Goal: Transaction & Acquisition: Purchase product/service

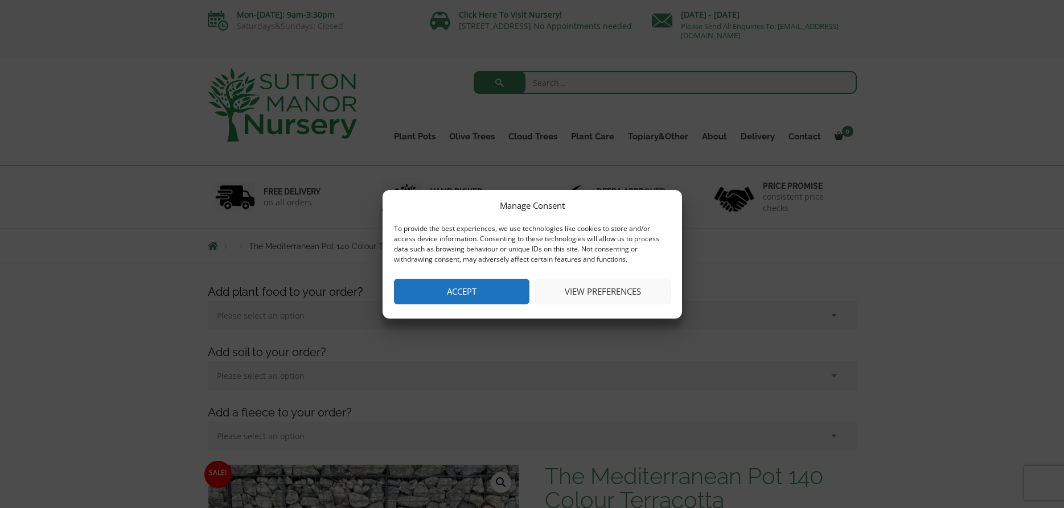
click at [490, 287] on button "Accept" at bounding box center [461, 292] width 135 height 26
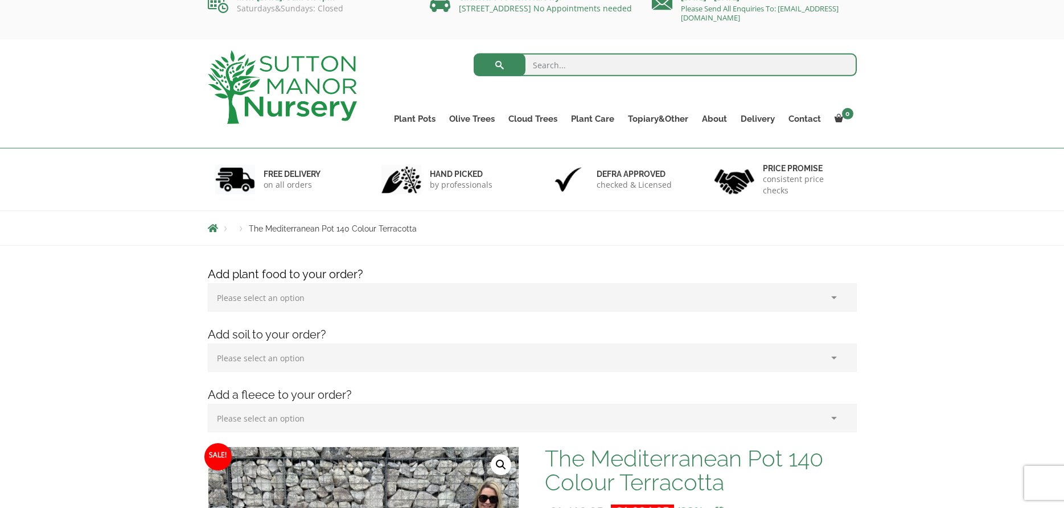
scroll to position [15, 0]
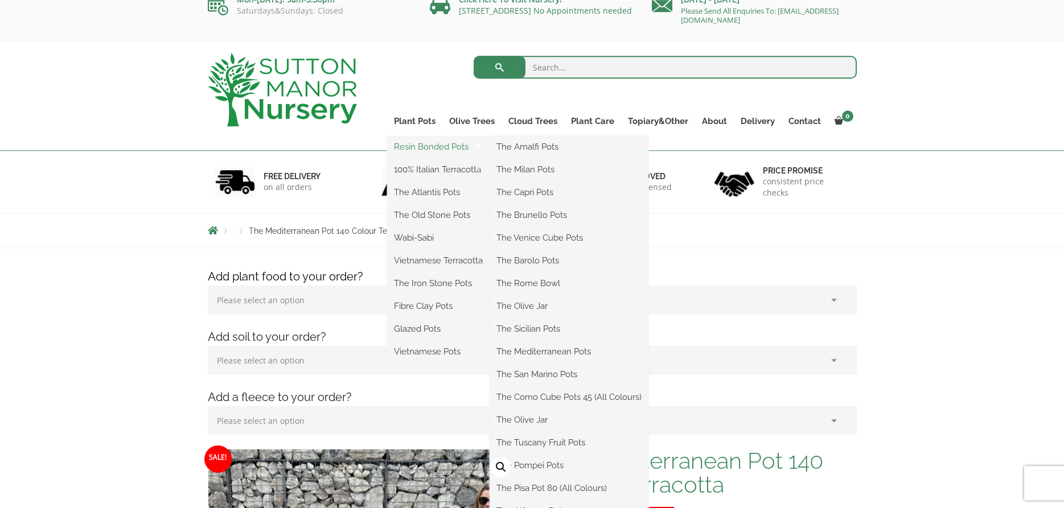
click at [406, 149] on link "Resin Bonded Pots" at bounding box center [438, 146] width 102 height 17
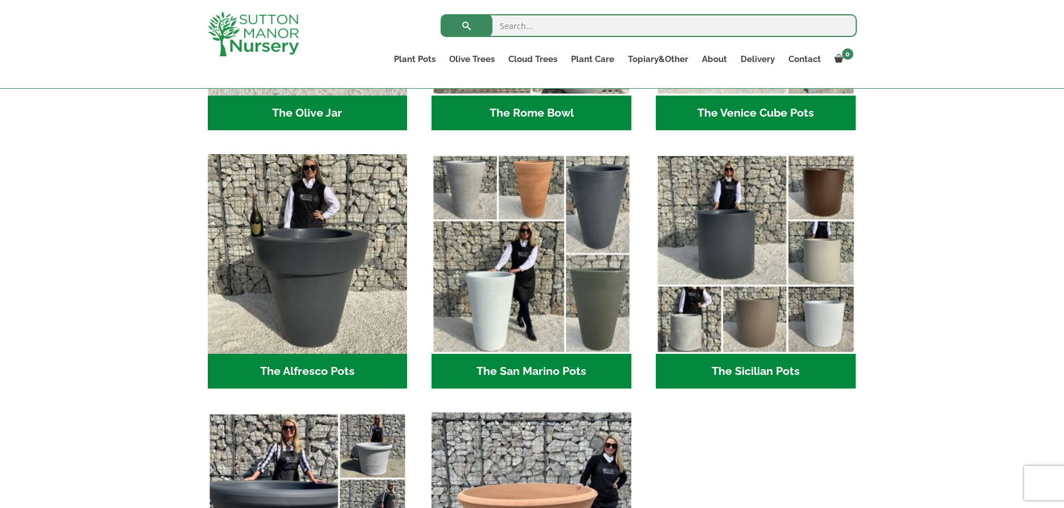
scroll to position [1291, 0]
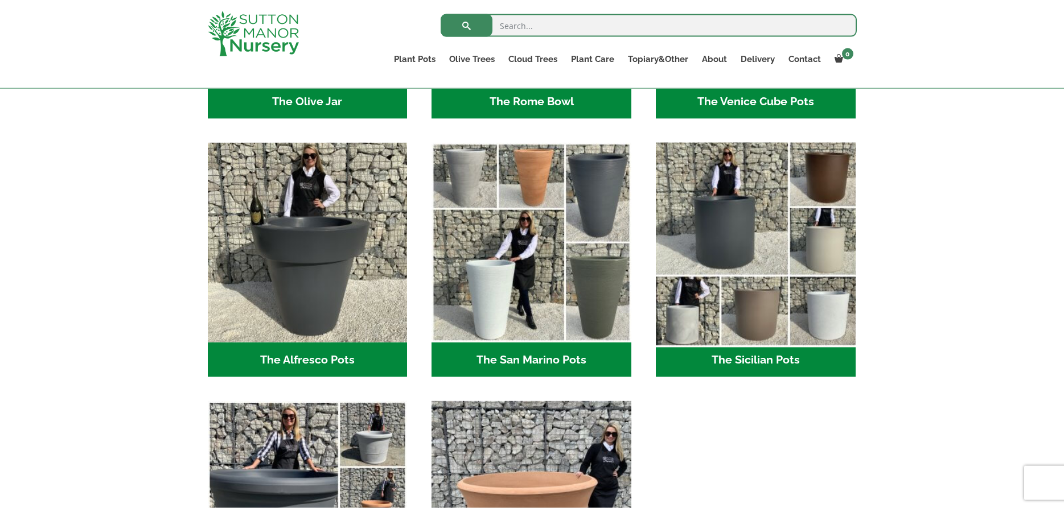
click at [704, 248] on img "Visit product category The Sicilian Pots" at bounding box center [754, 242] width 209 height 209
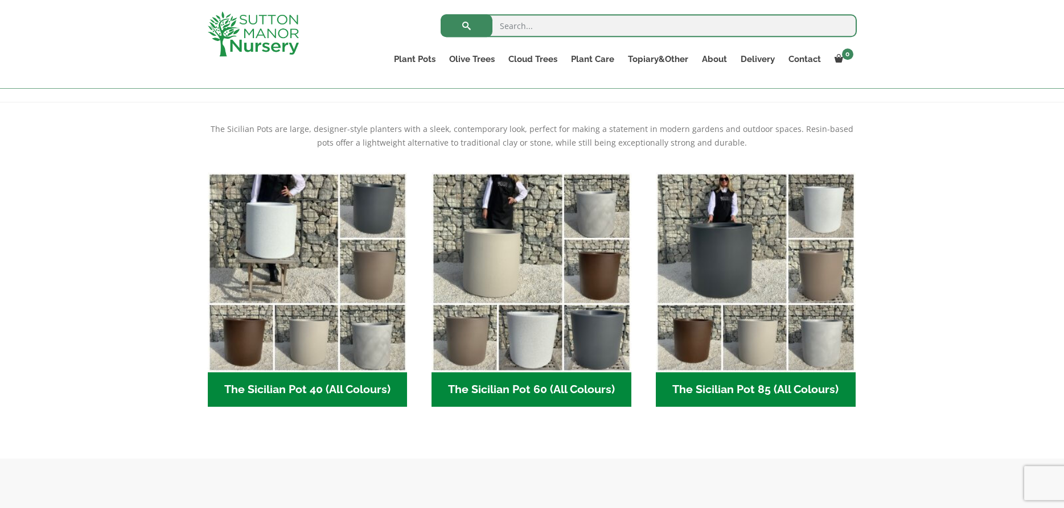
scroll to position [225, 0]
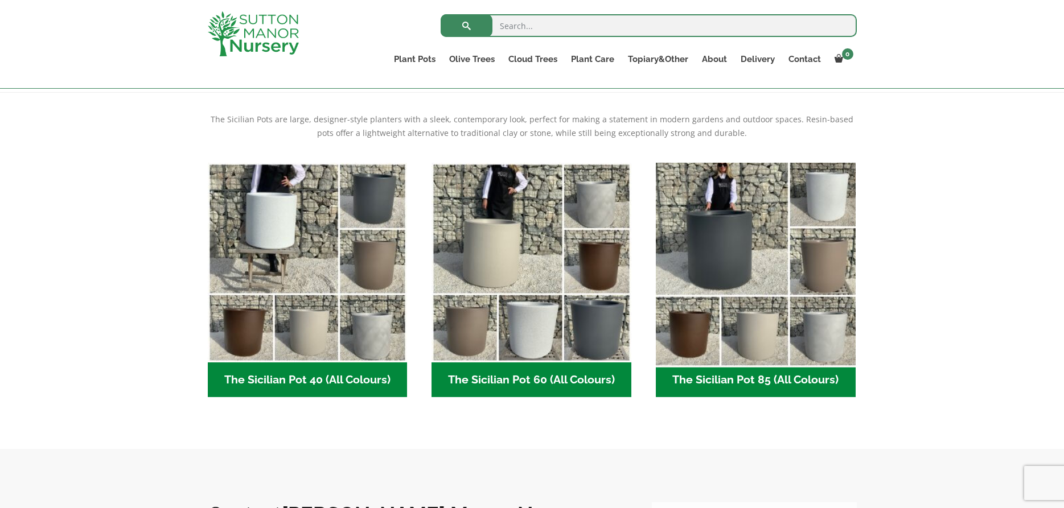
click at [739, 254] on img "Visit product category The Sicilian Pot 85 (All Colours)" at bounding box center [754, 262] width 209 height 209
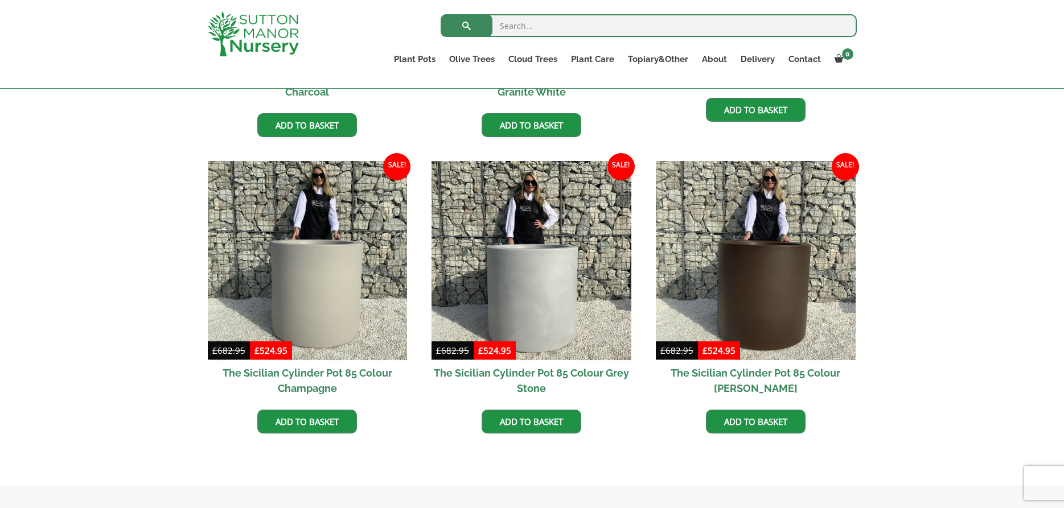
scroll to position [519, 0]
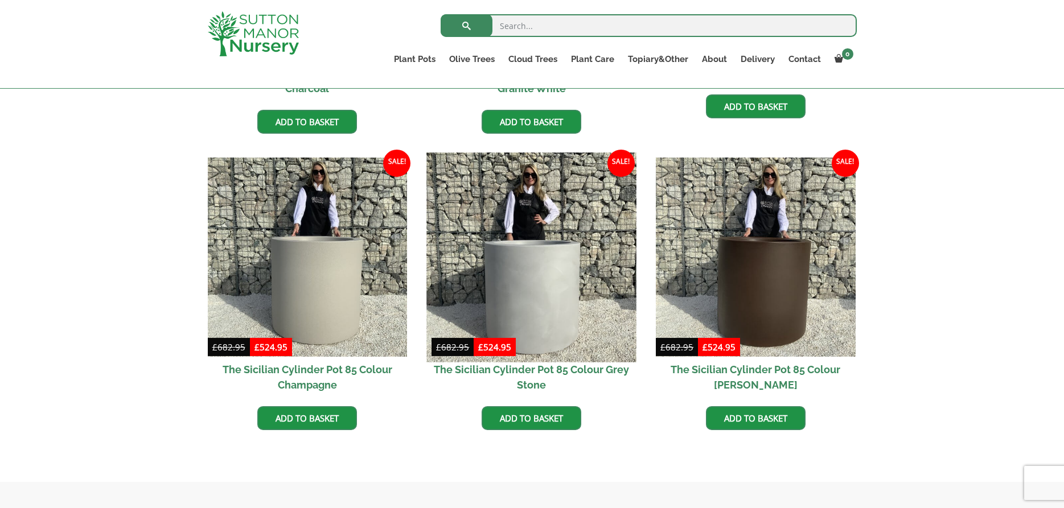
click at [542, 271] on img at bounding box center [531, 257] width 209 height 209
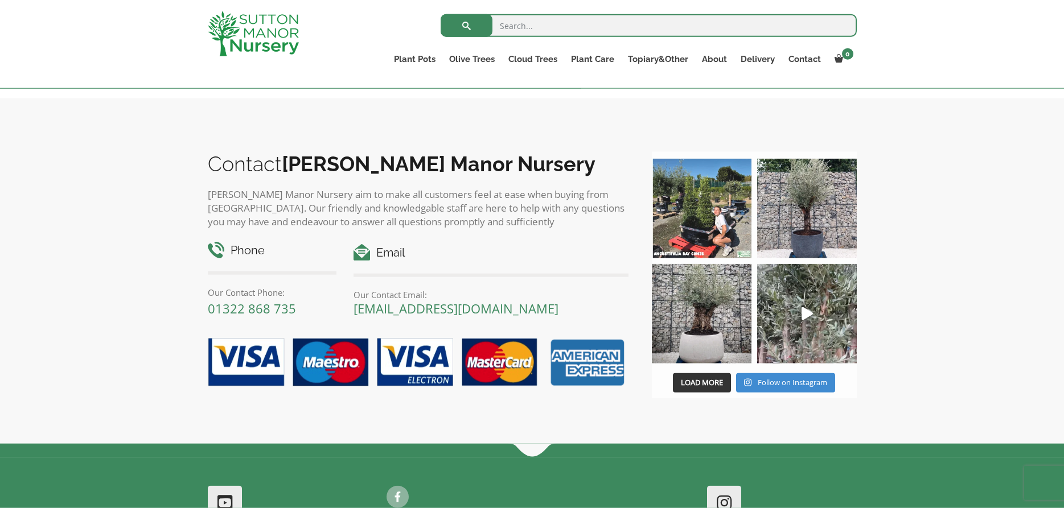
scroll to position [1488, 0]
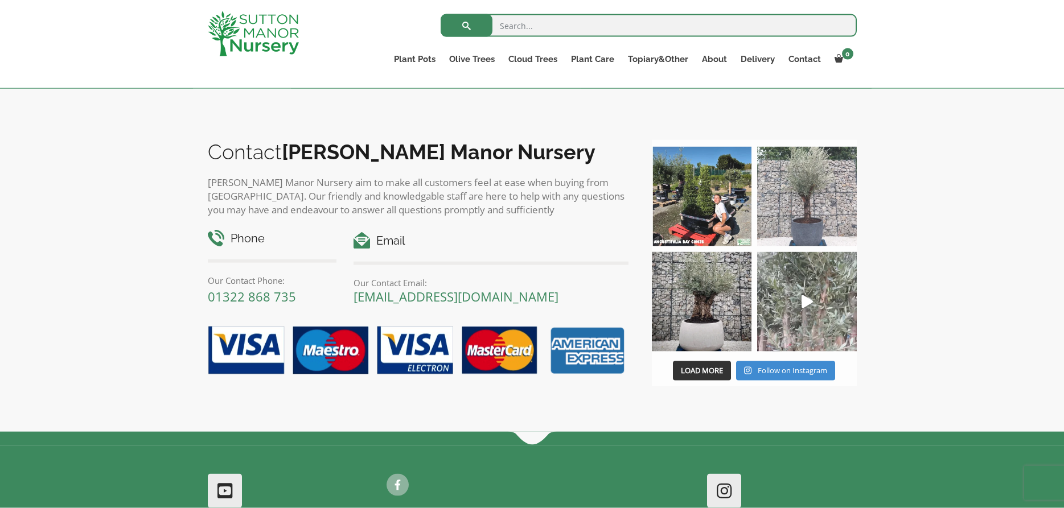
click at [821, 221] on img at bounding box center [807, 197] width 100 height 100
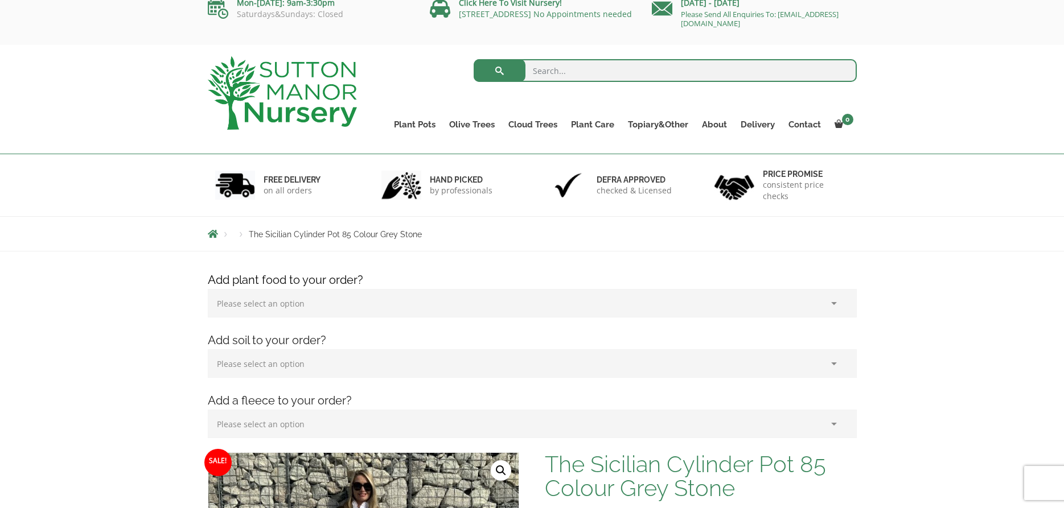
scroll to position [0, 0]
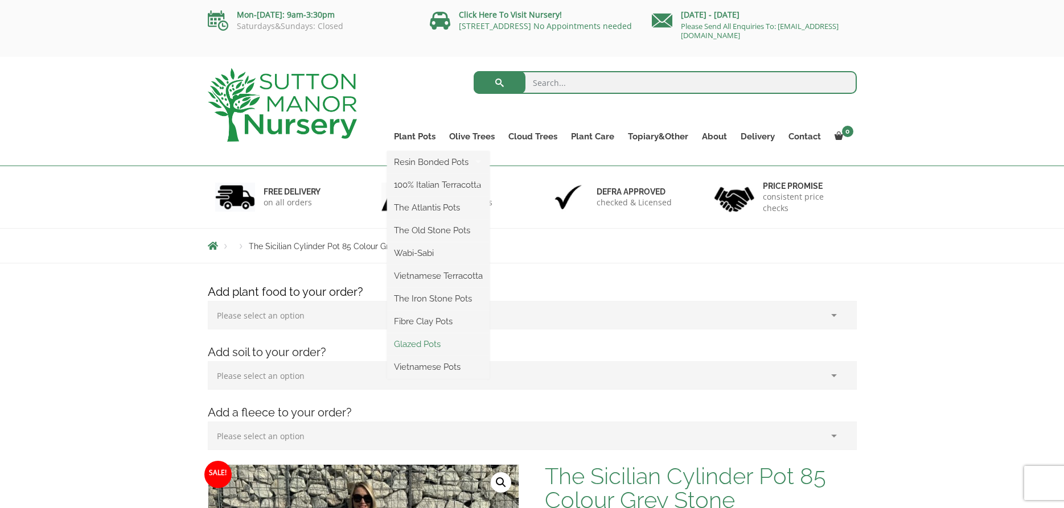
click at [412, 347] on link "Glazed Pots" at bounding box center [438, 344] width 102 height 17
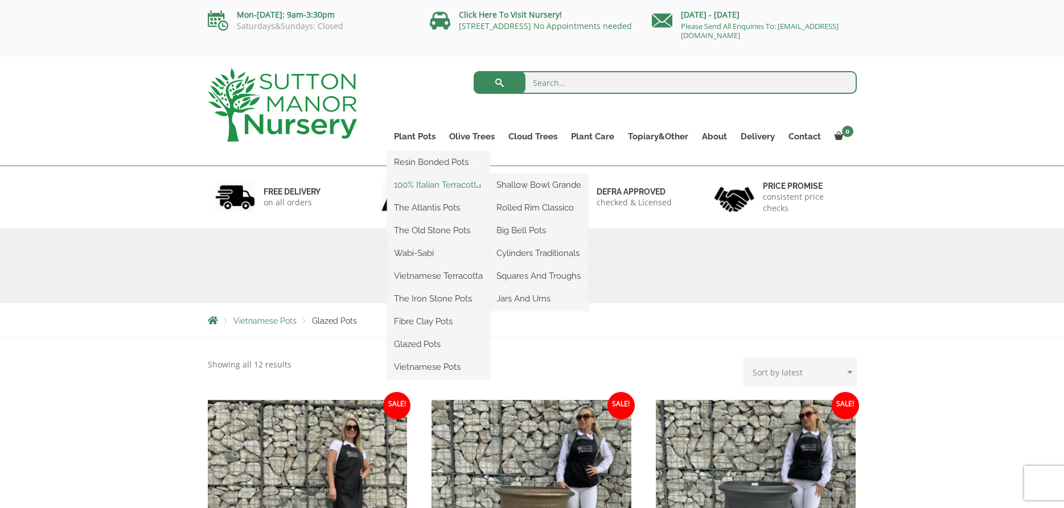
click at [440, 187] on link "100% Italian Terracotta" at bounding box center [438, 184] width 102 height 17
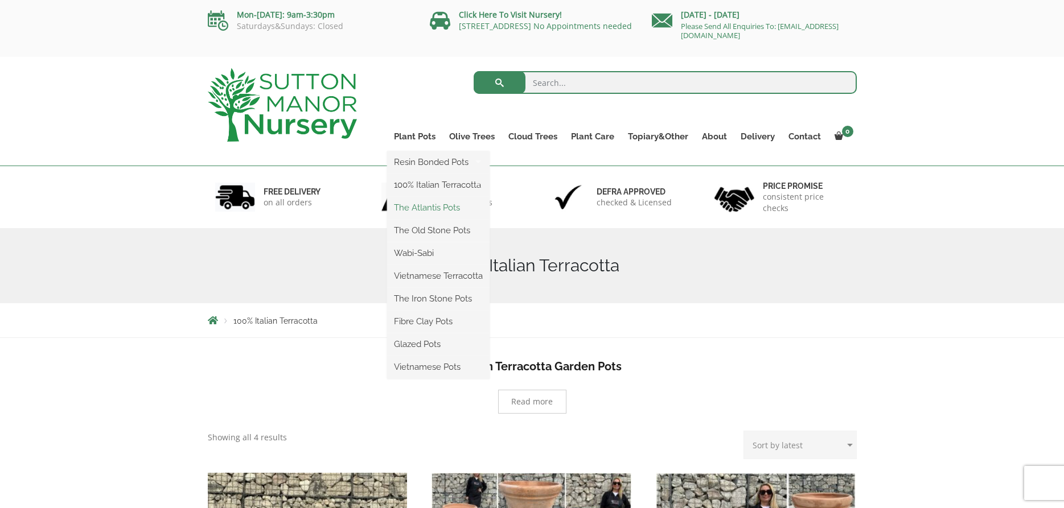
click at [419, 212] on link "The Atlantis Pots" at bounding box center [438, 207] width 102 height 17
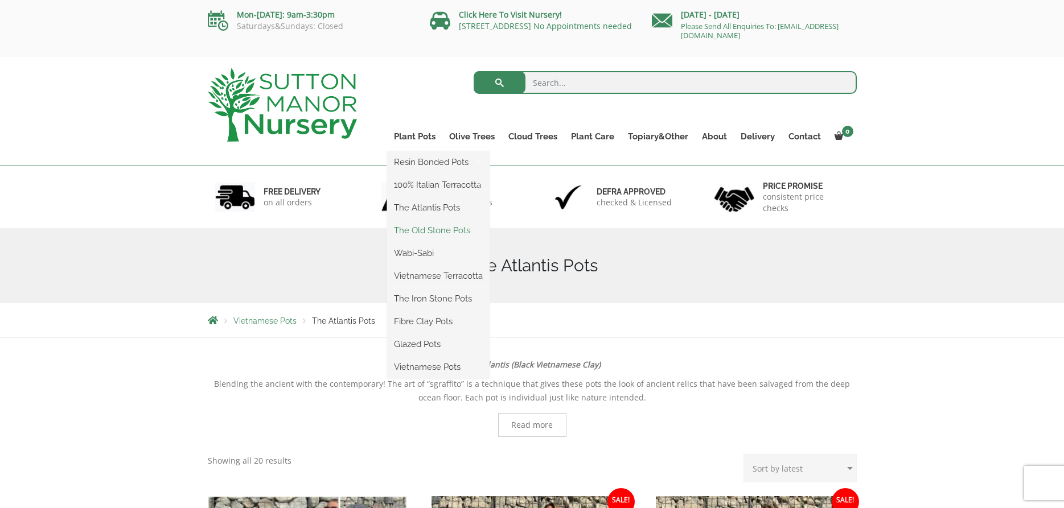
click at [428, 234] on link "The Old Stone Pots" at bounding box center [438, 230] width 102 height 17
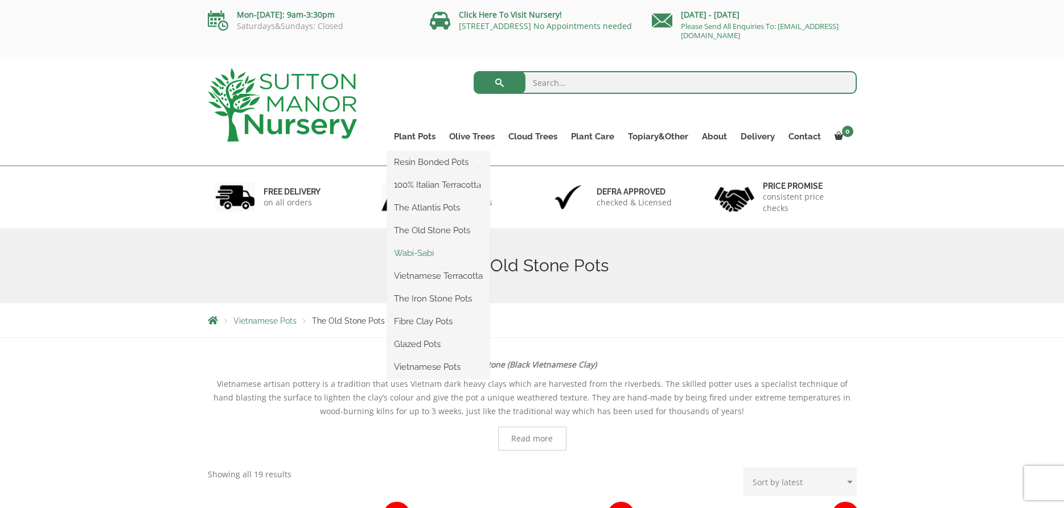
click at [428, 257] on link "Wabi-Sabi" at bounding box center [438, 253] width 102 height 17
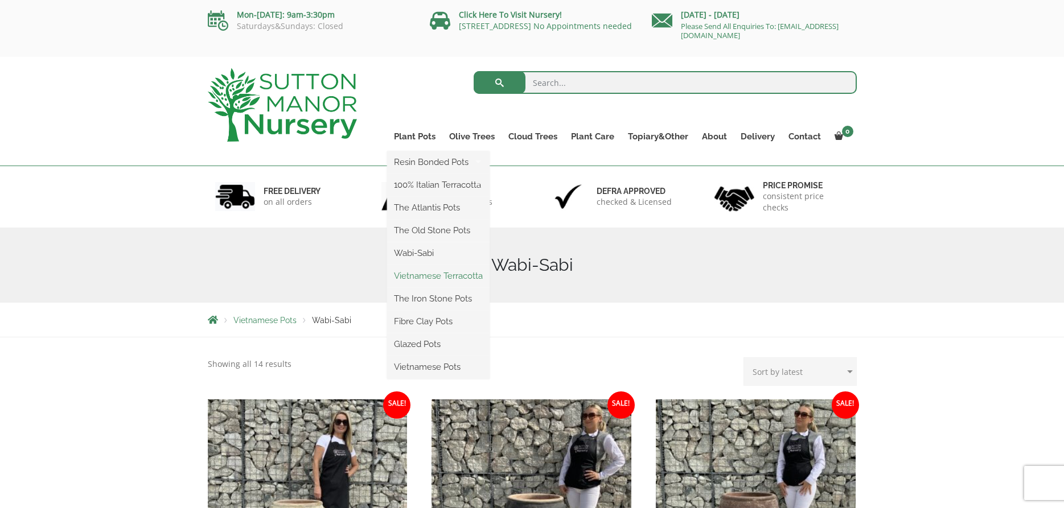
click at [442, 280] on link "Vietnamese Terracotta" at bounding box center [438, 275] width 102 height 17
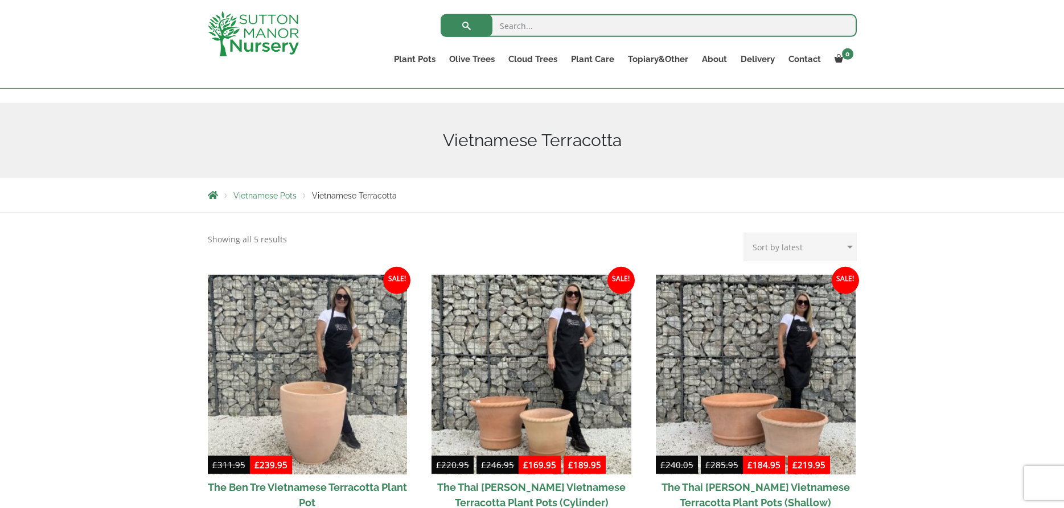
scroll to position [98, 0]
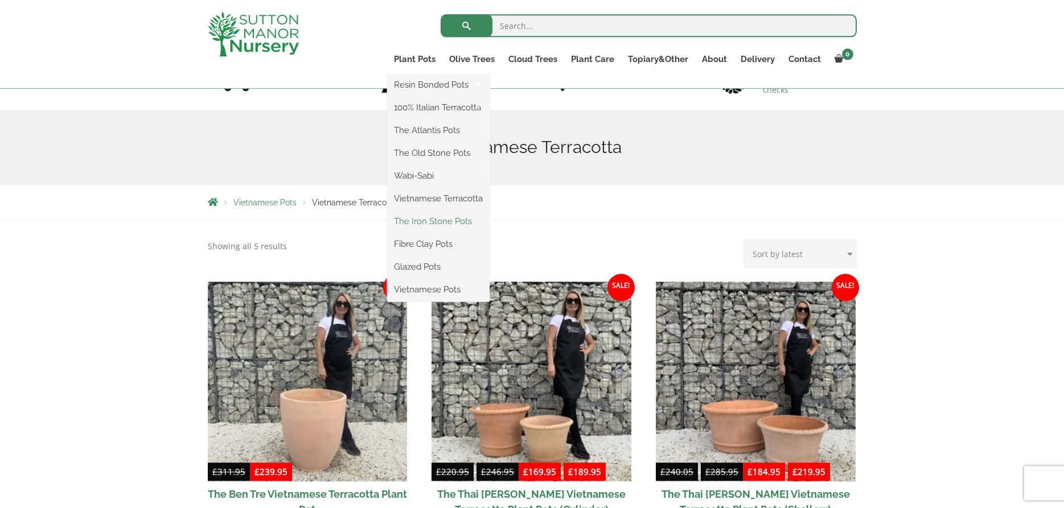
click at [425, 225] on link "The Iron Stone Pots" at bounding box center [438, 221] width 102 height 17
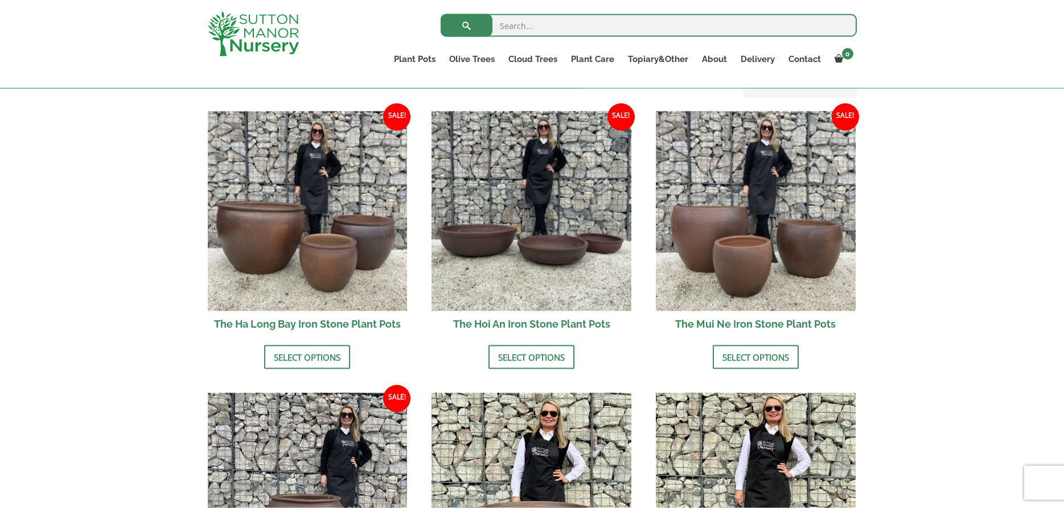
scroll to position [376, 0]
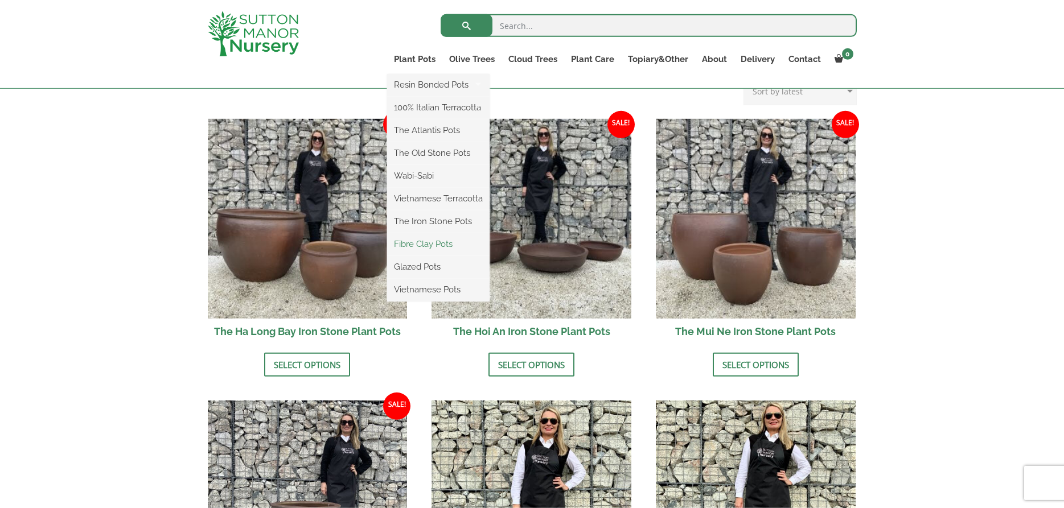
click at [437, 247] on link "Fibre Clay Pots" at bounding box center [438, 244] width 102 height 17
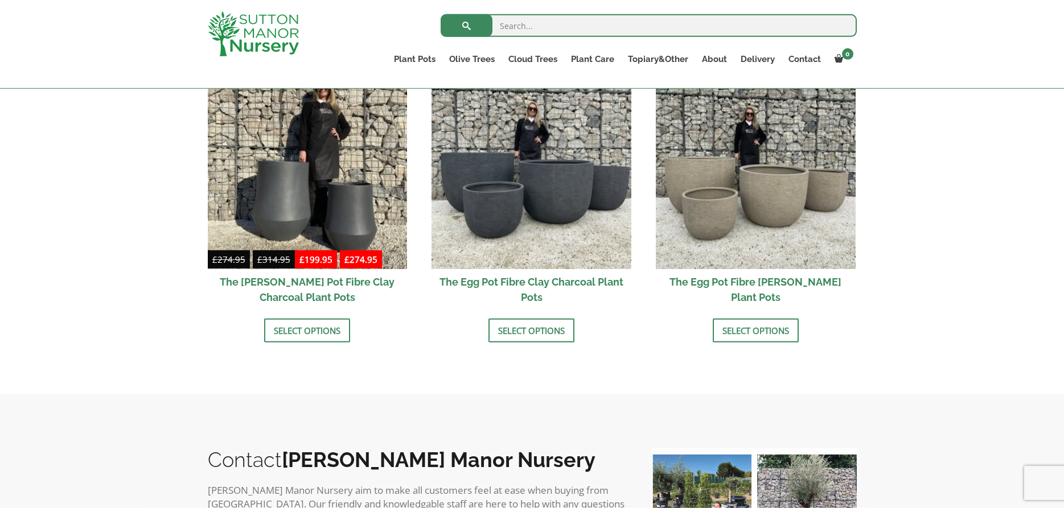
scroll to position [393, 0]
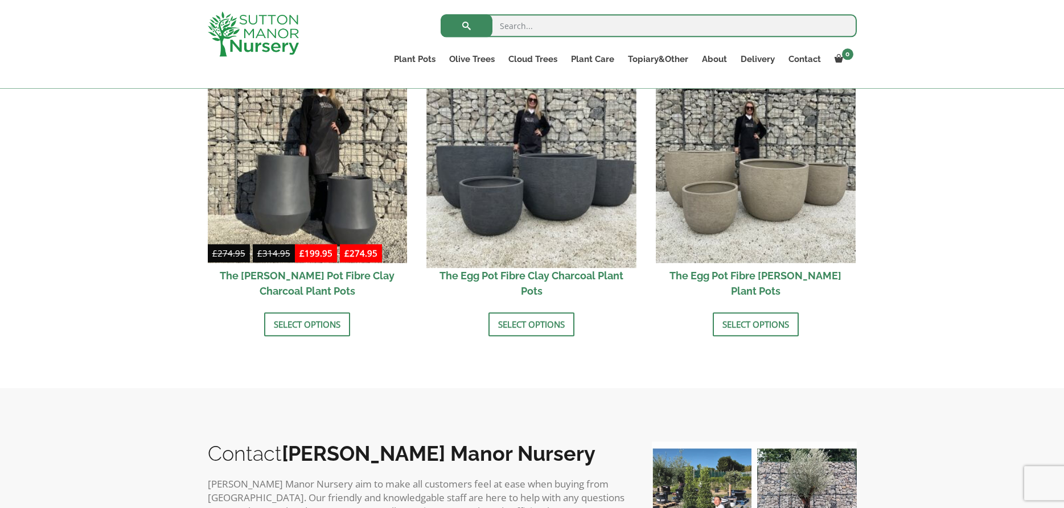
click at [465, 170] on img at bounding box center [531, 162] width 209 height 209
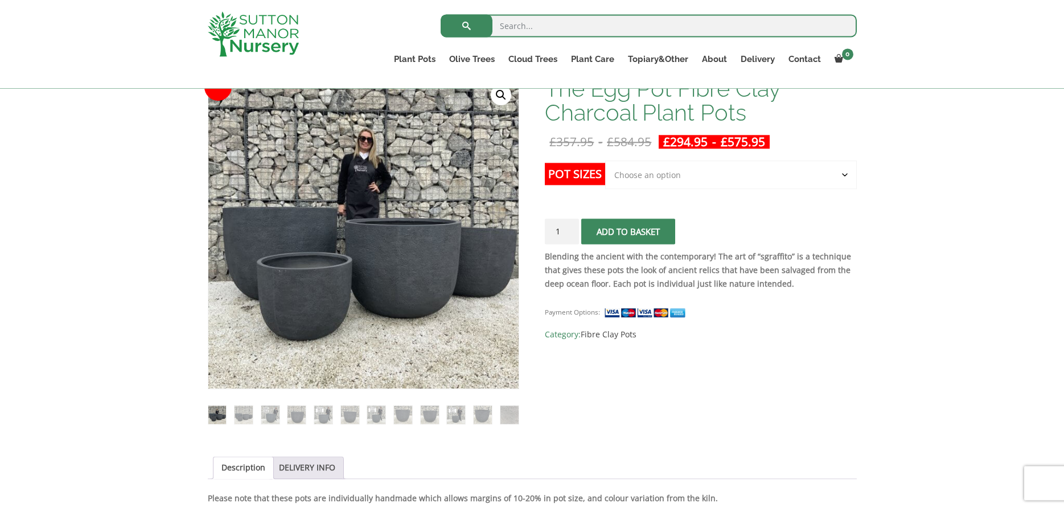
scroll to position [217, 0]
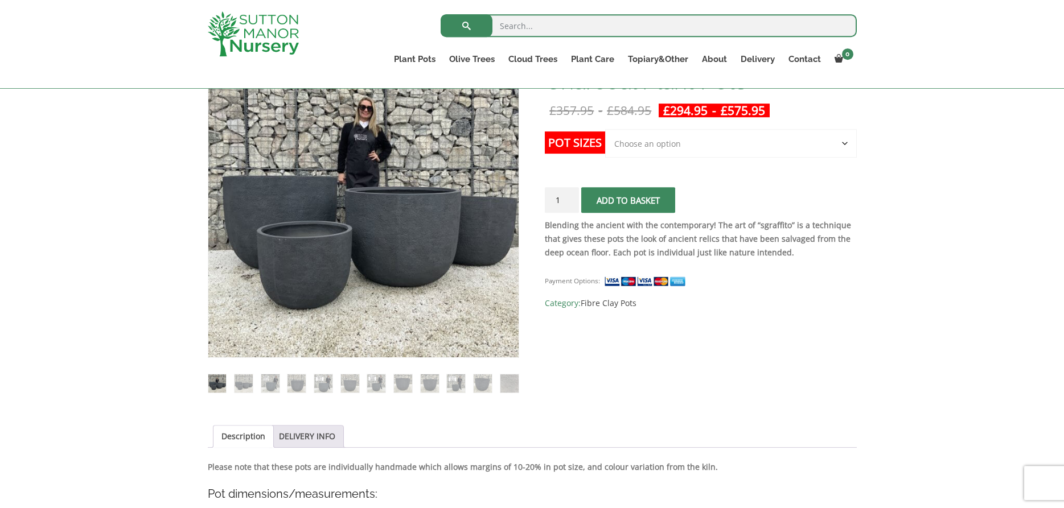
click at [605, 129] on select "Choose an option Click here to buy the 5th To Largest Pot In The Picture Click …" at bounding box center [730, 143] width 251 height 28
select select "Click here to buy The Largest Pot In The Picture"
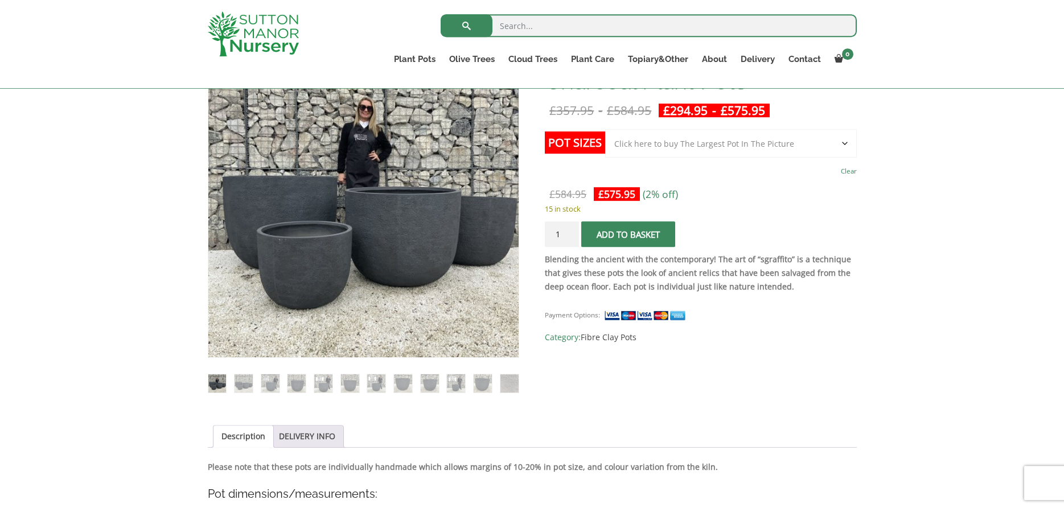
click at [628, 234] on span "submit" at bounding box center [628, 234] width 0 height 0
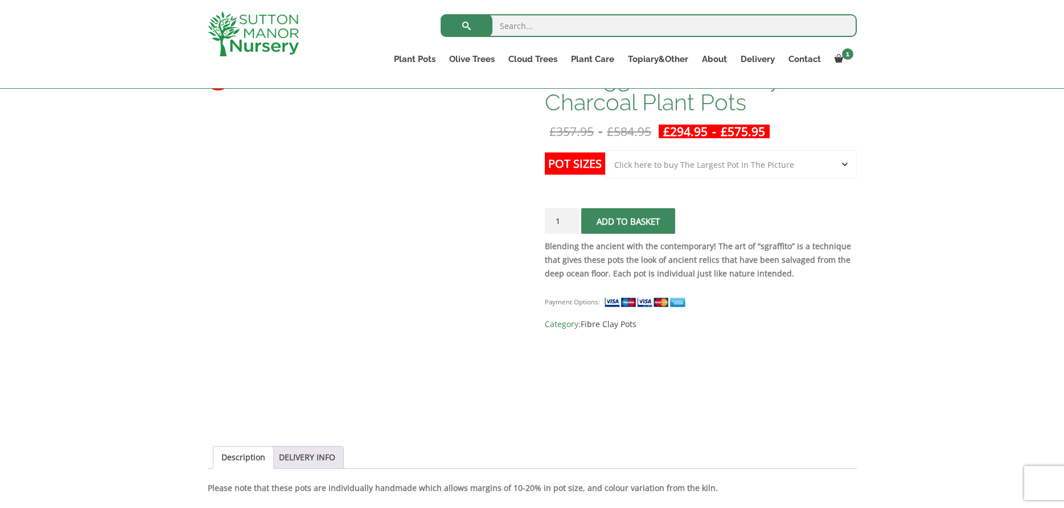
scroll to position [217, 0]
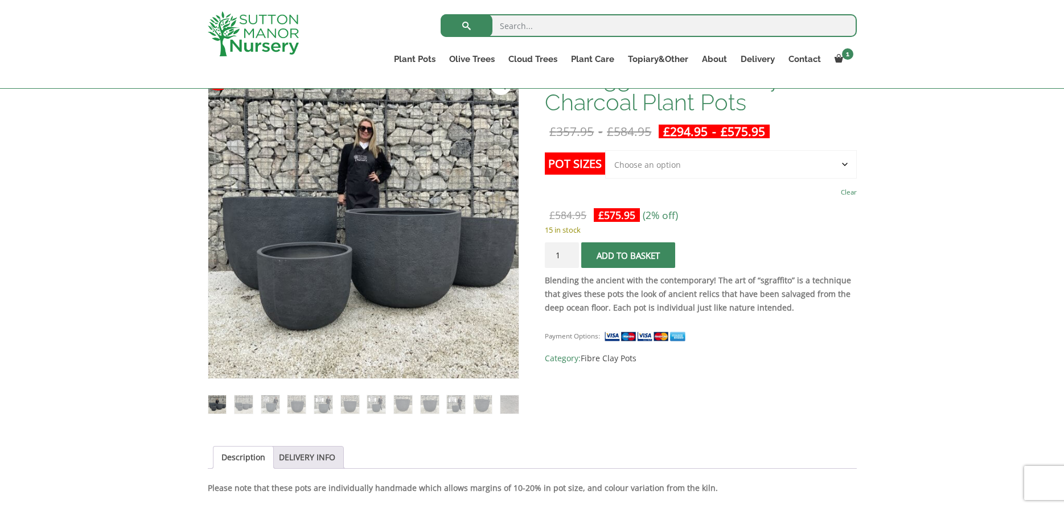
click at [605, 150] on select "Choose an option Click here to buy the 5th To Largest Pot In The Picture Click …" at bounding box center [730, 164] width 251 height 28
select select "Click here to buy the 2nd To Largest Pot In The Picture"
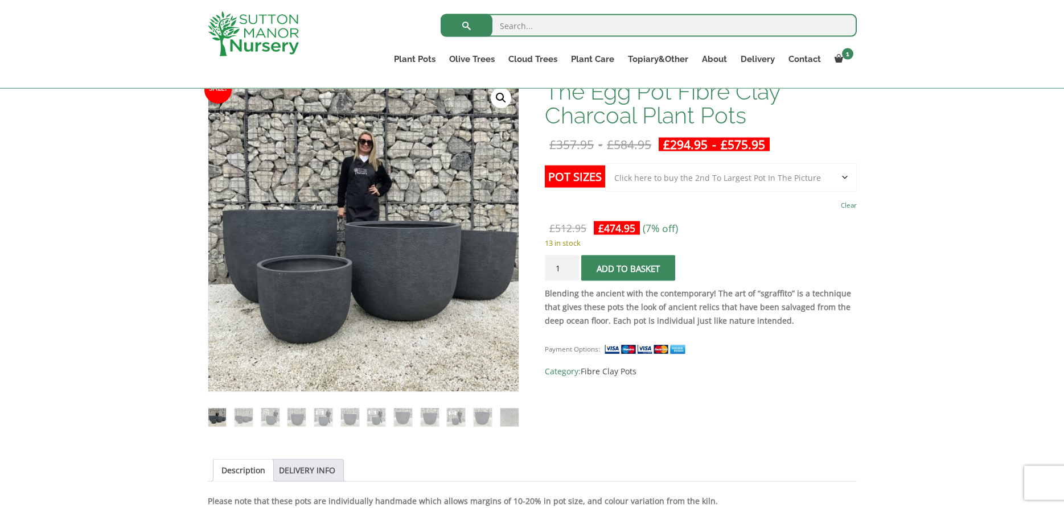
scroll to position [164, 0]
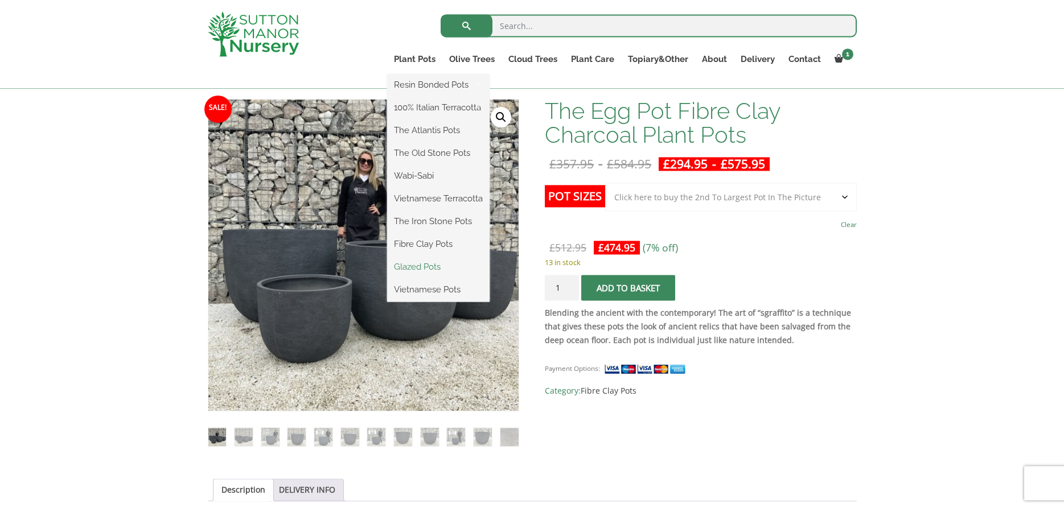
click at [414, 269] on link "Glazed Pots" at bounding box center [438, 266] width 102 height 17
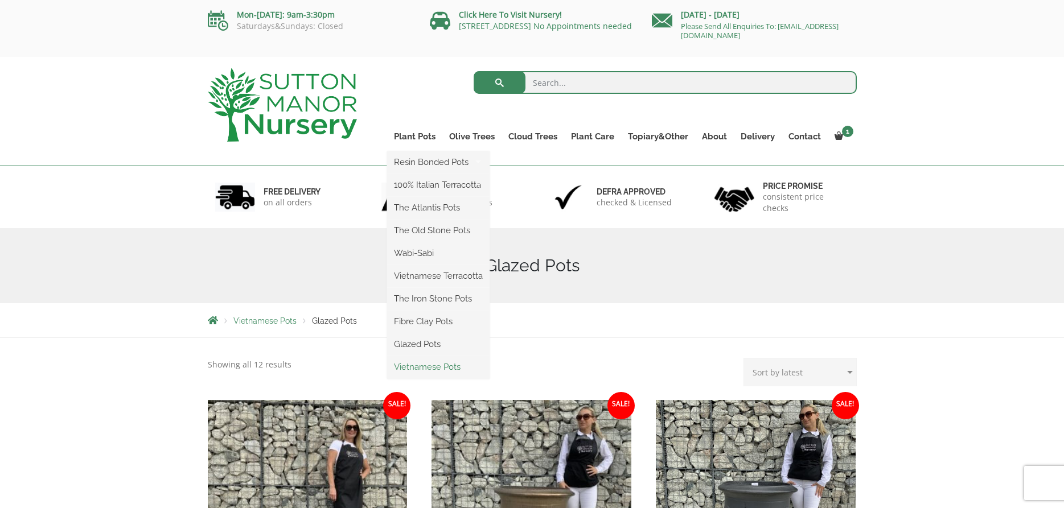
click at [435, 368] on link "Vietnamese Pots" at bounding box center [438, 366] width 102 height 17
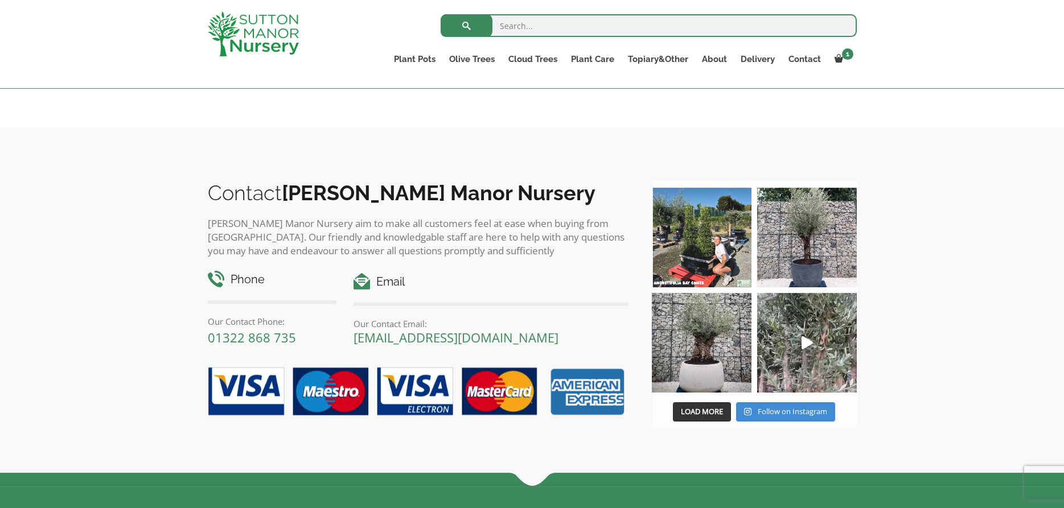
scroll to position [852, 0]
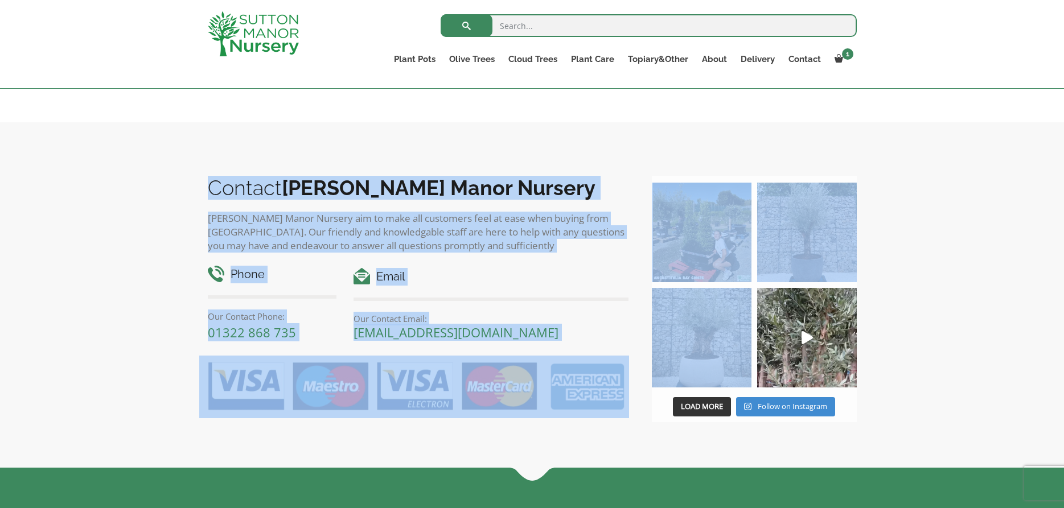
drag, startPoint x: 1056, startPoint y: 331, endPoint x: 1058, endPoint y: -79, distance: 409.7
click at [1058, 122] on div "Contact [PERSON_NAME][GEOGRAPHIC_DATA][PERSON_NAME] aim to make all customers f…" at bounding box center [532, 294] width 1064 height 345
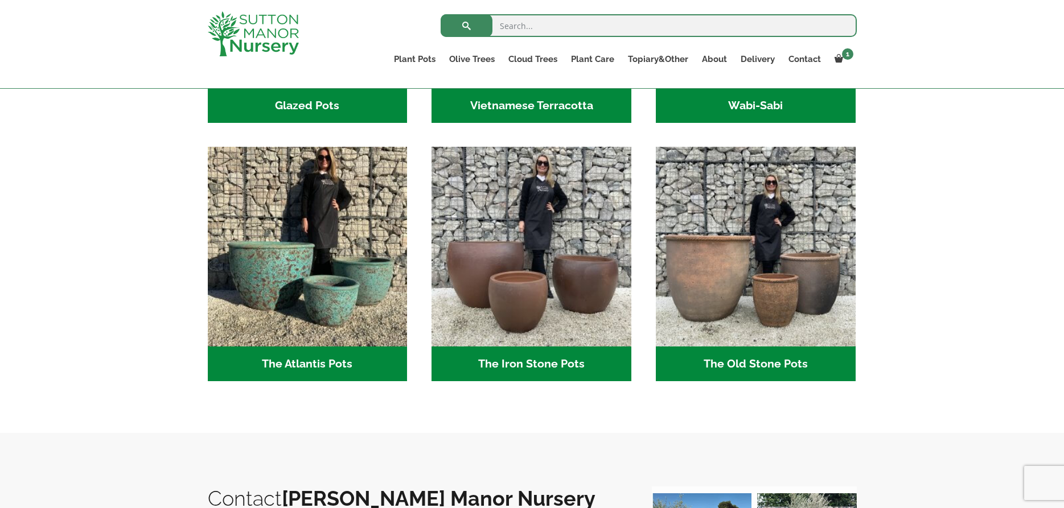
click at [914, 222] on div "XL Vietnamese Garden Pots Hand-Glazed Masterpiece of Unparalleled Strength As a…" at bounding box center [532, 104] width 1064 height 657
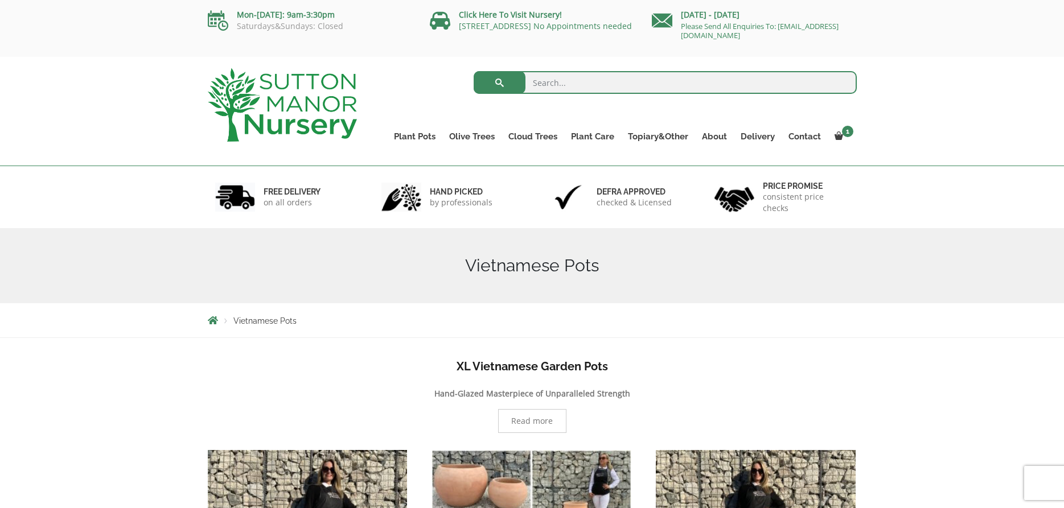
click at [603, 75] on input "search" at bounding box center [664, 82] width 383 height 23
type input "p"
type input "xlarge plant pots"
click at [473, 71] on button "submit" at bounding box center [499, 82] width 52 height 23
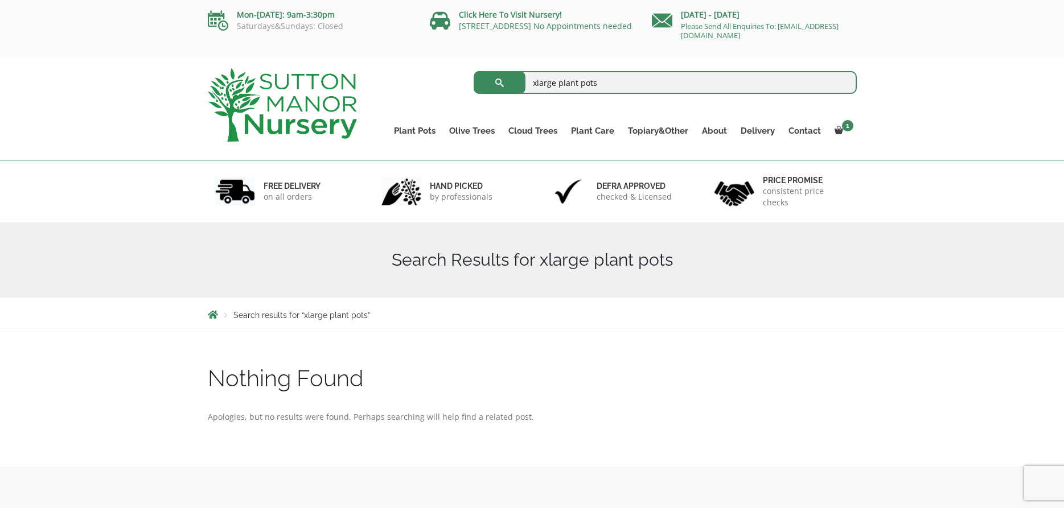
drag, startPoint x: 411, startPoint y: 68, endPoint x: 388, endPoint y: 71, distance: 23.4
click at [388, 71] on div "xlarge plant pots Search for:" at bounding box center [615, 82] width 483 height 28
click at [538, 101] on ul "Plant Pots Resin Bonded Pots The Amalfi Pots The Milan Pots The Capri Pots The …" at bounding box center [621, 123] width 469 height 52
drag, startPoint x: 555, startPoint y: 84, endPoint x: 504, endPoint y: 90, distance: 51.0
click at [504, 90] on input "xlarge plant pots" at bounding box center [664, 82] width 383 height 23
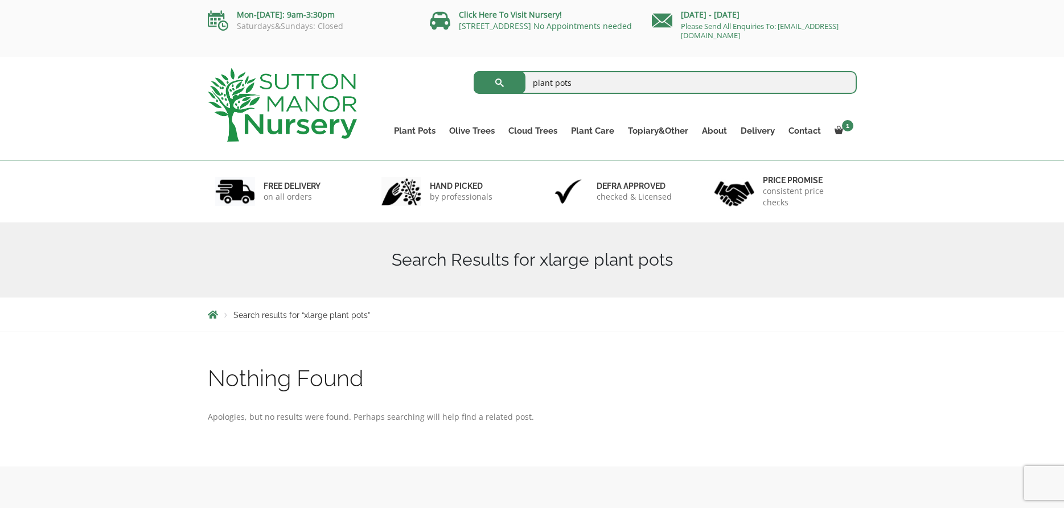
type input "plant pots"
click at [473, 71] on button "submit" at bounding box center [499, 82] width 52 height 23
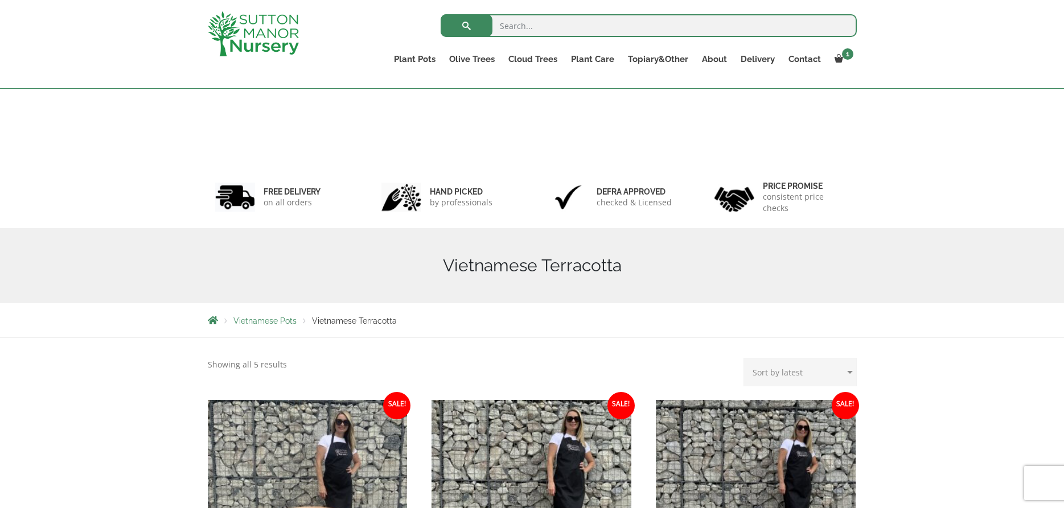
scroll to position [97, 0]
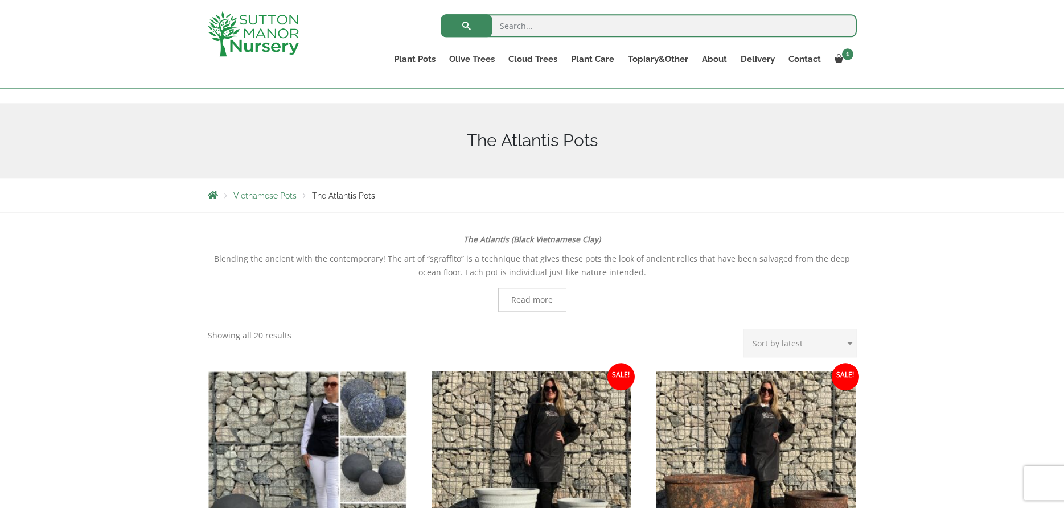
scroll to position [91, 0]
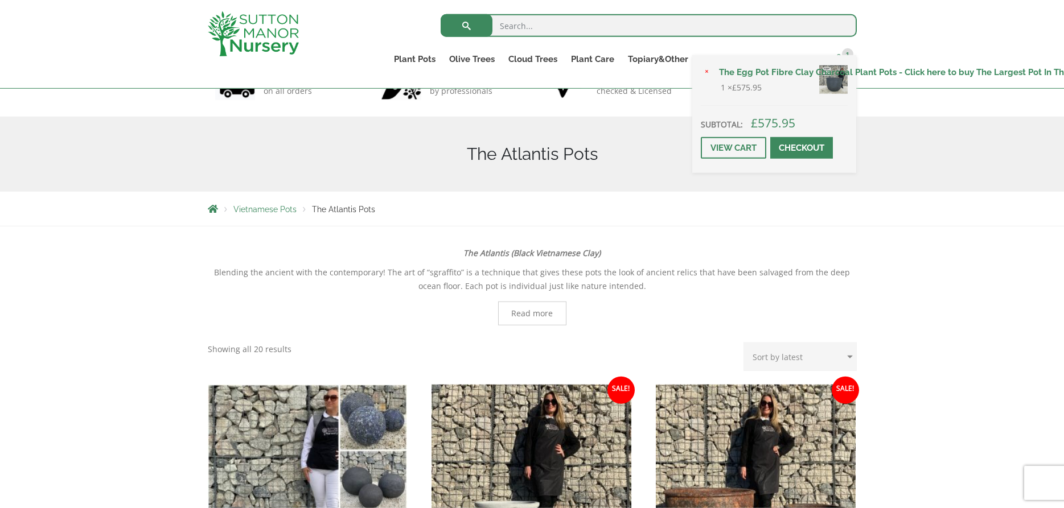
click at [842, 57] on span at bounding box center [838, 58] width 9 height 9
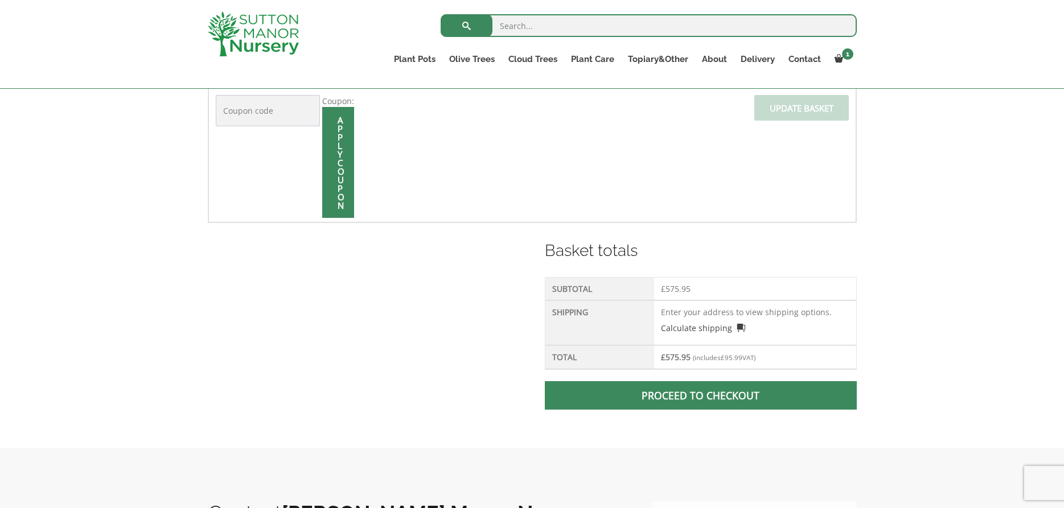
scroll to position [339, 0]
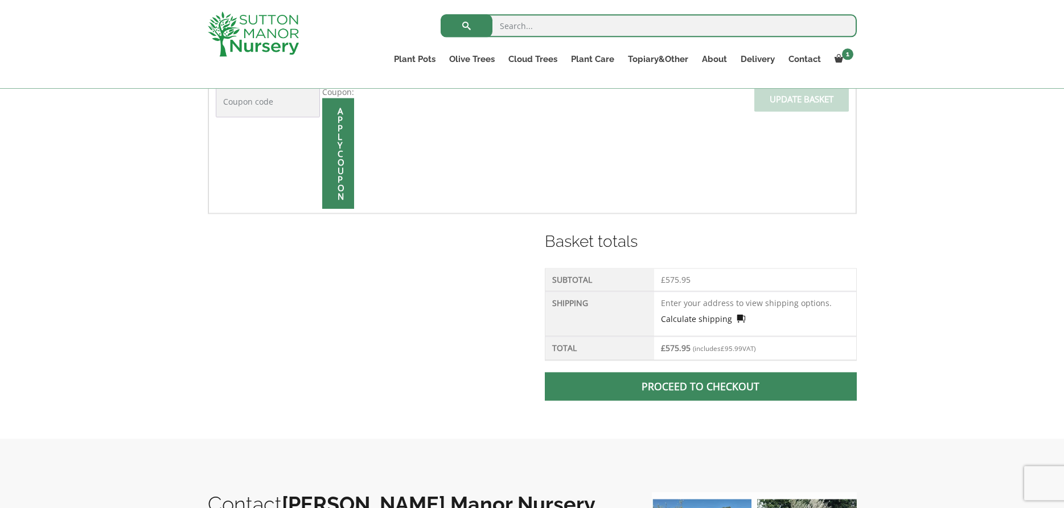
click at [703, 319] on link "Calculate shipping" at bounding box center [703, 319] width 84 height 12
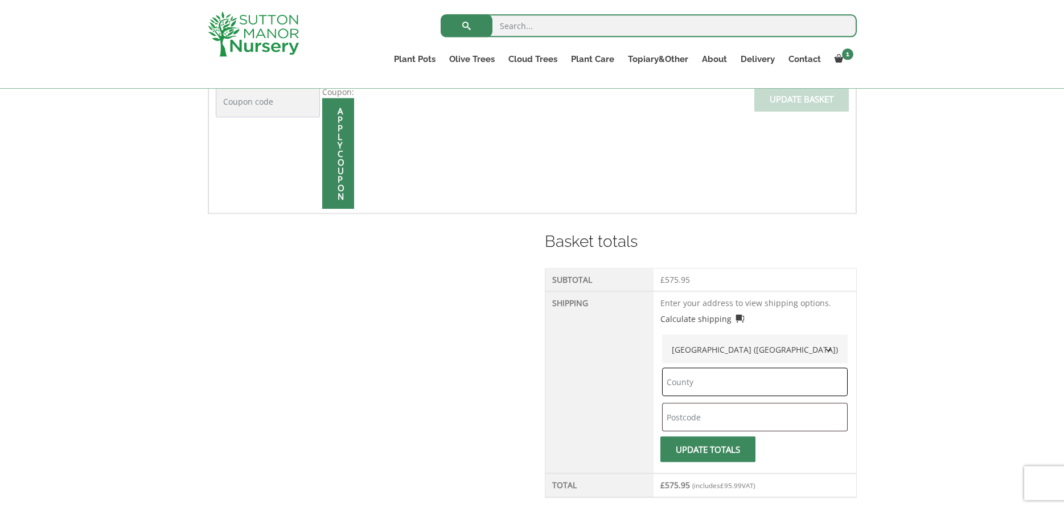
click at [691, 386] on input "text" at bounding box center [755, 382] width 186 height 28
type input "uk"
click at [690, 420] on input "text" at bounding box center [755, 417] width 186 height 28
type input "AL2 1PW"
click at [707, 450] on span "submit" at bounding box center [707, 450] width 0 height 0
